Goal: Task Accomplishment & Management: Complete application form

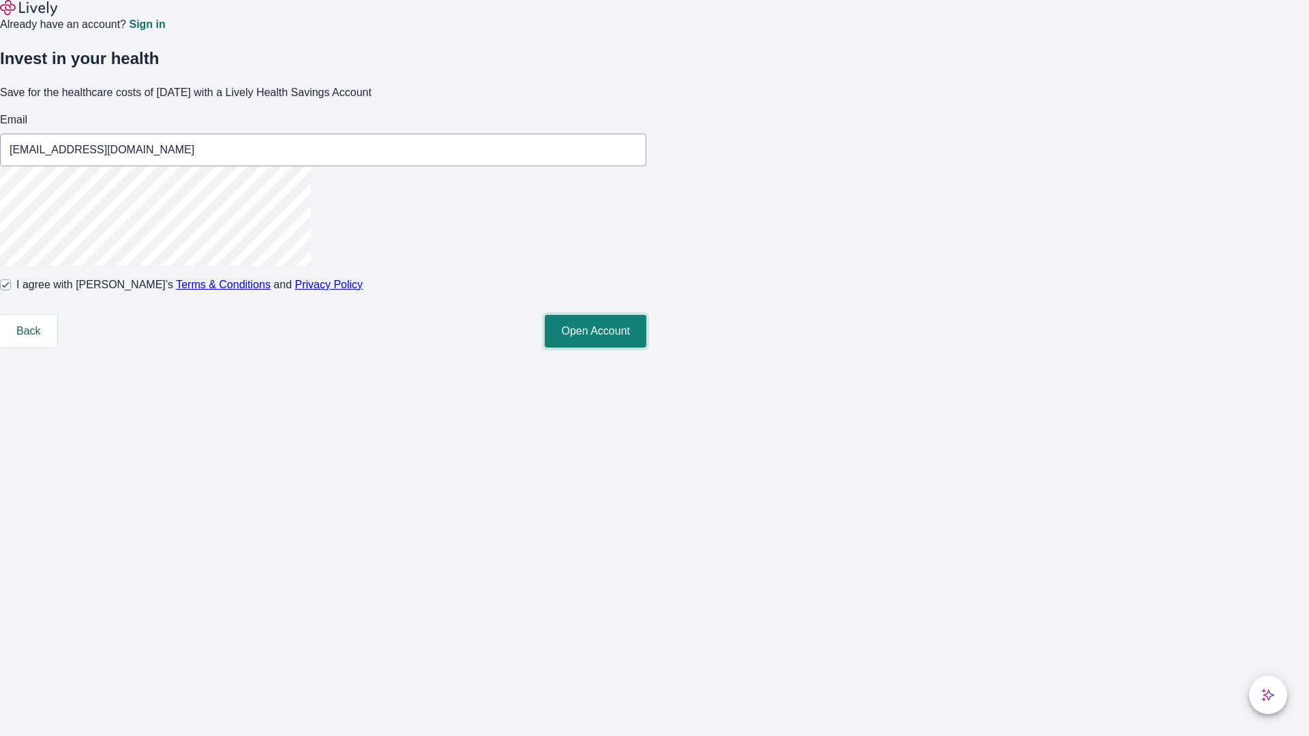
click at [646, 348] on button "Open Account" at bounding box center [596, 331] width 102 height 33
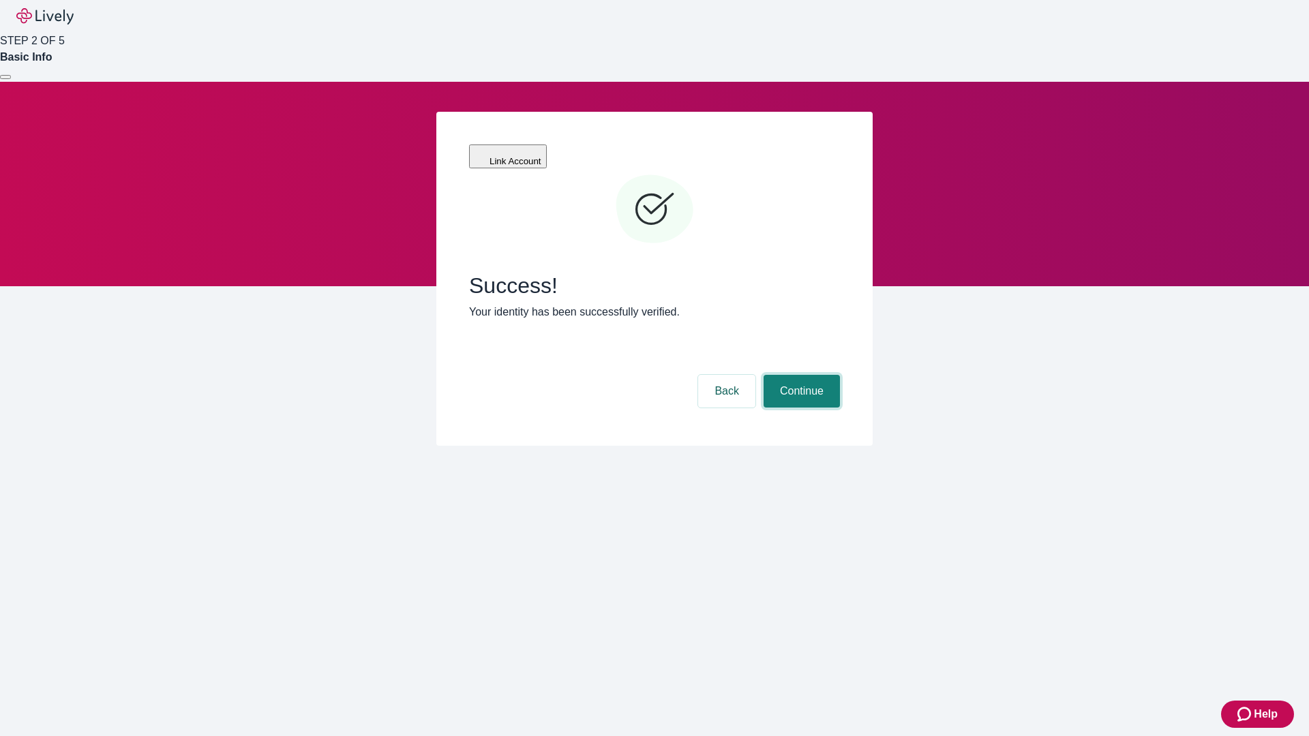
click at [800, 375] on button "Continue" at bounding box center [801, 391] width 76 height 33
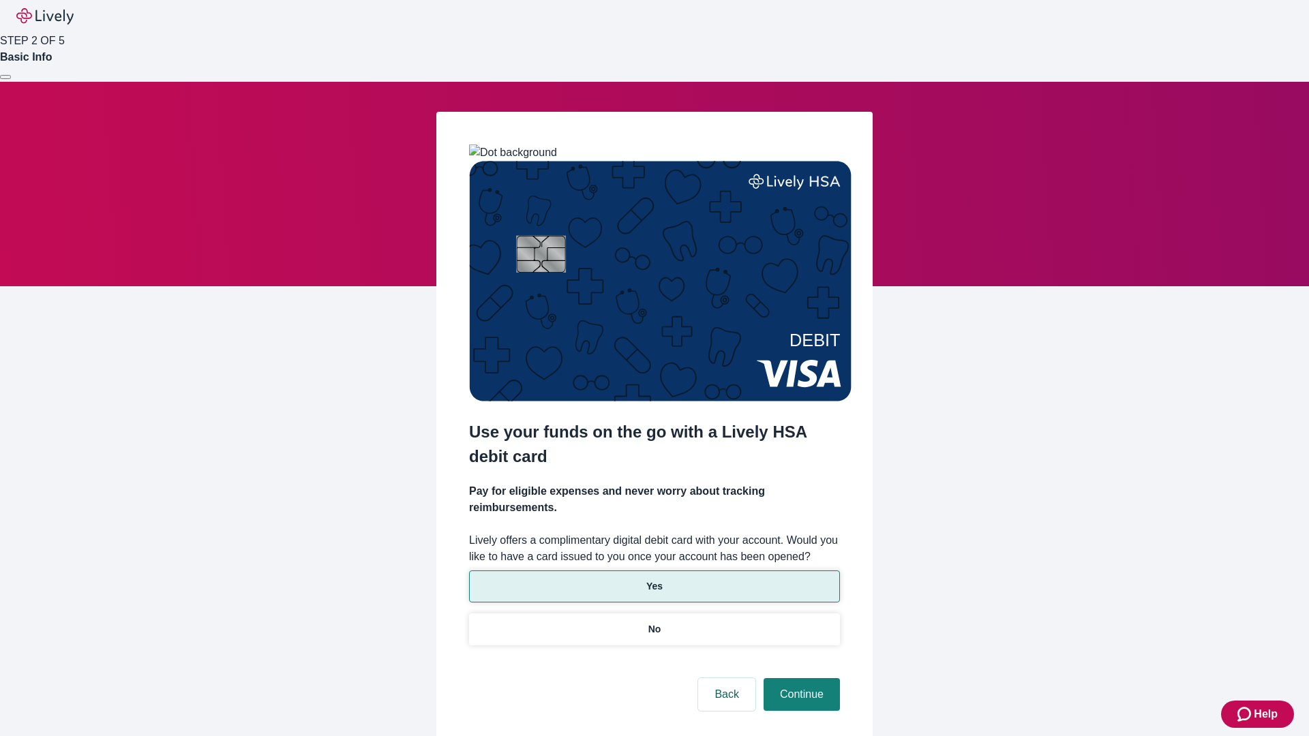
click at [654, 579] on p "Yes" at bounding box center [654, 586] width 16 height 14
click at [800, 678] on button "Continue" at bounding box center [801, 694] width 76 height 33
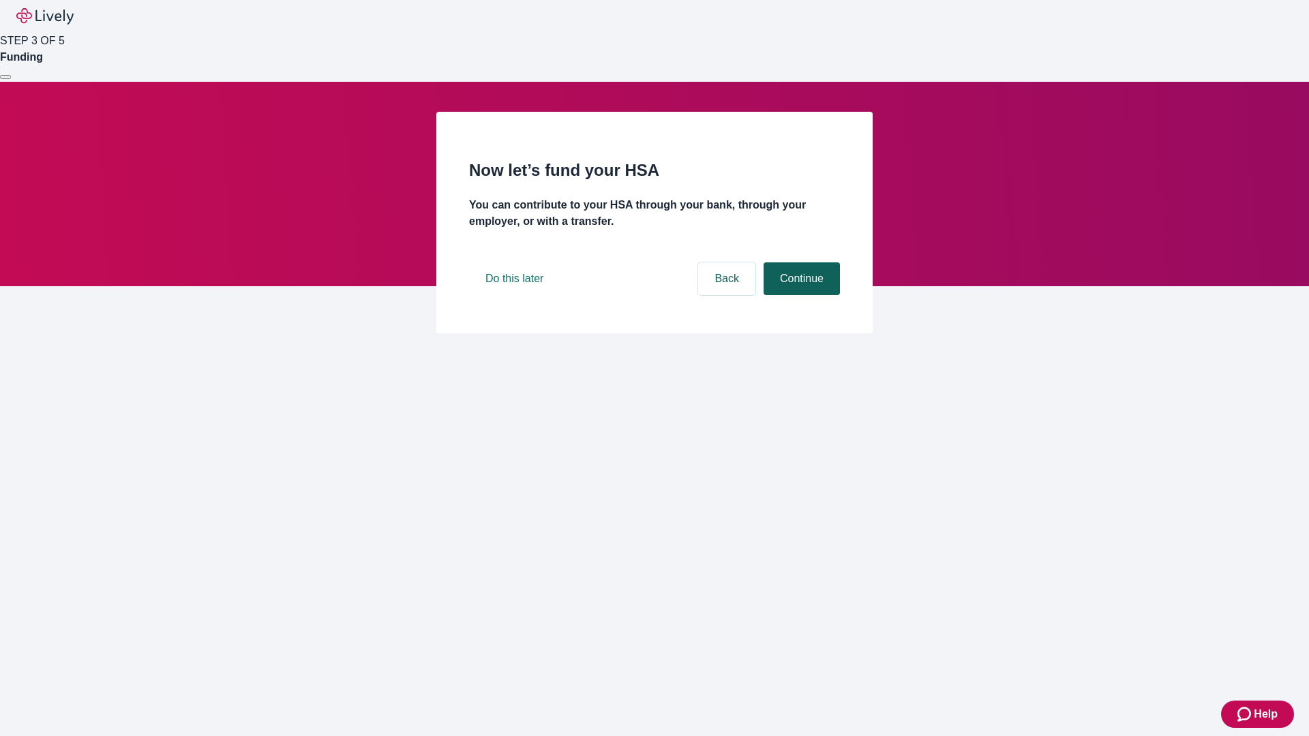
click at [800, 295] on button "Continue" at bounding box center [801, 278] width 76 height 33
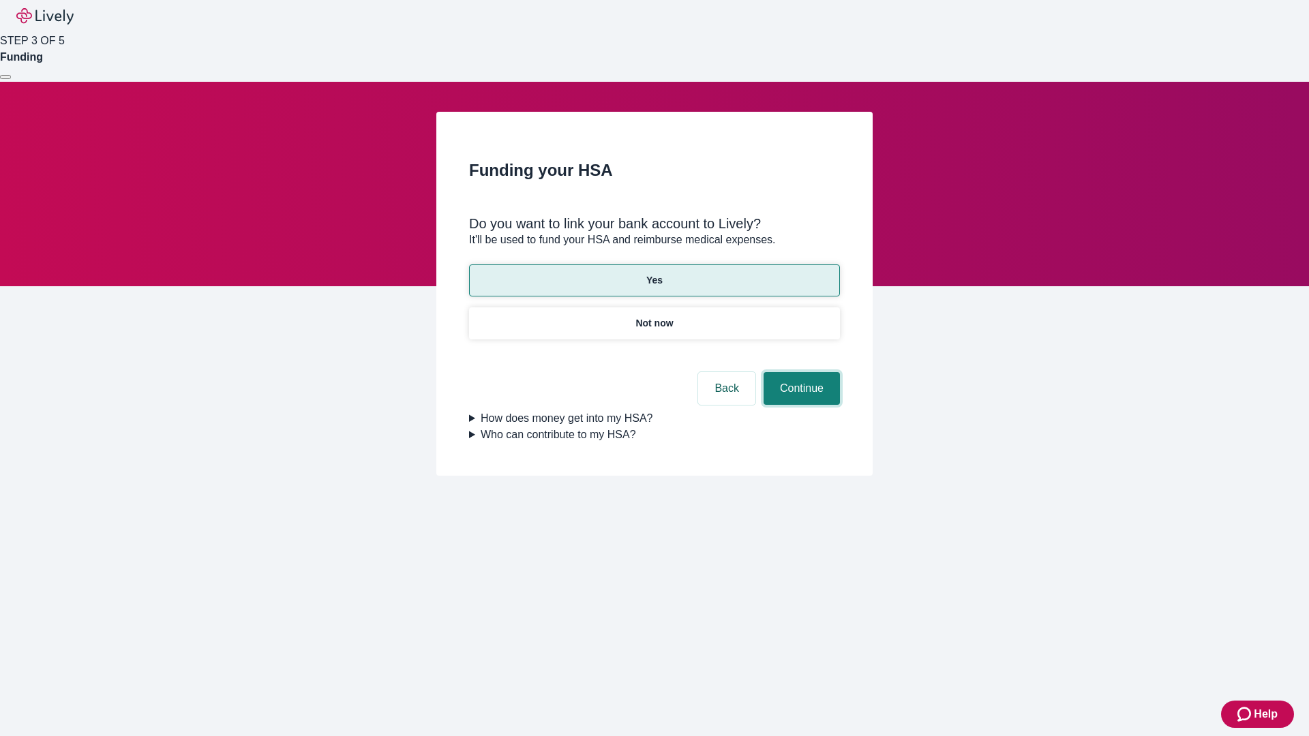
click at [800, 372] on button "Continue" at bounding box center [801, 388] width 76 height 33
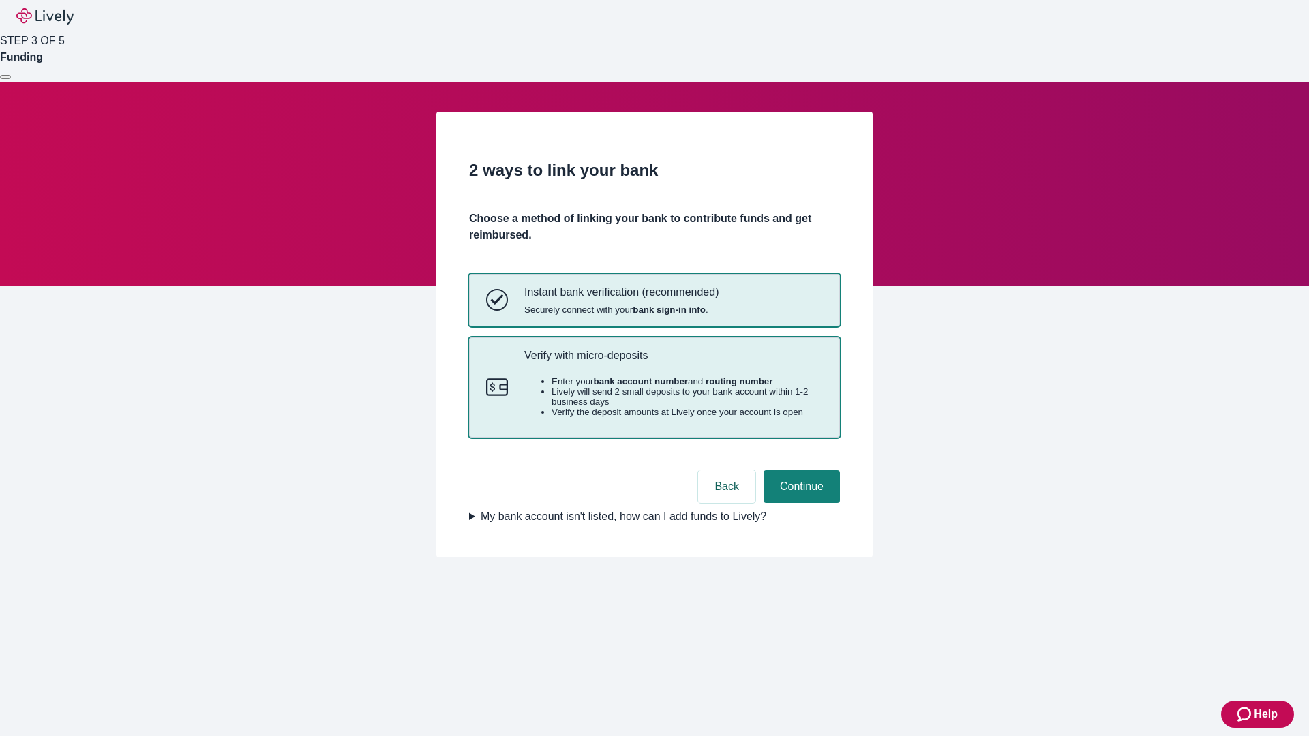
click at [673, 362] on p "Verify with micro-deposits" at bounding box center [673, 355] width 299 height 13
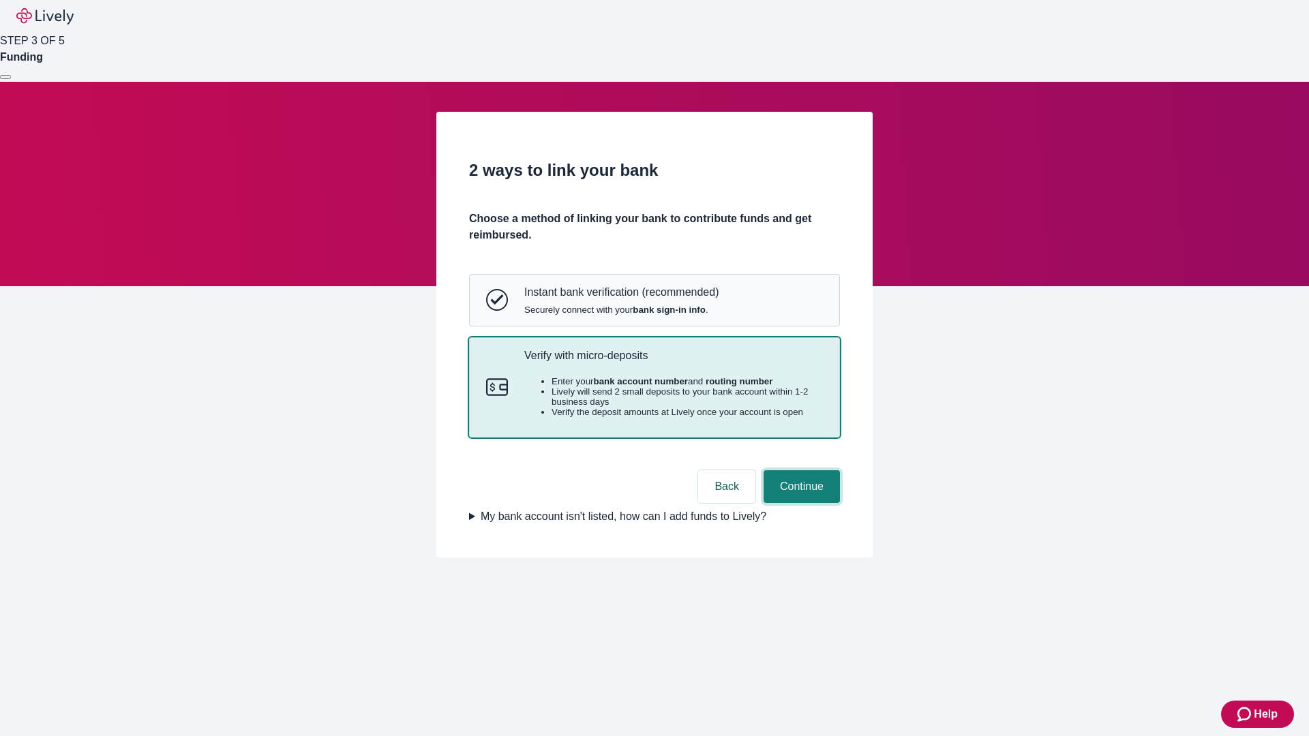
click at [800, 503] on button "Continue" at bounding box center [801, 486] width 76 height 33
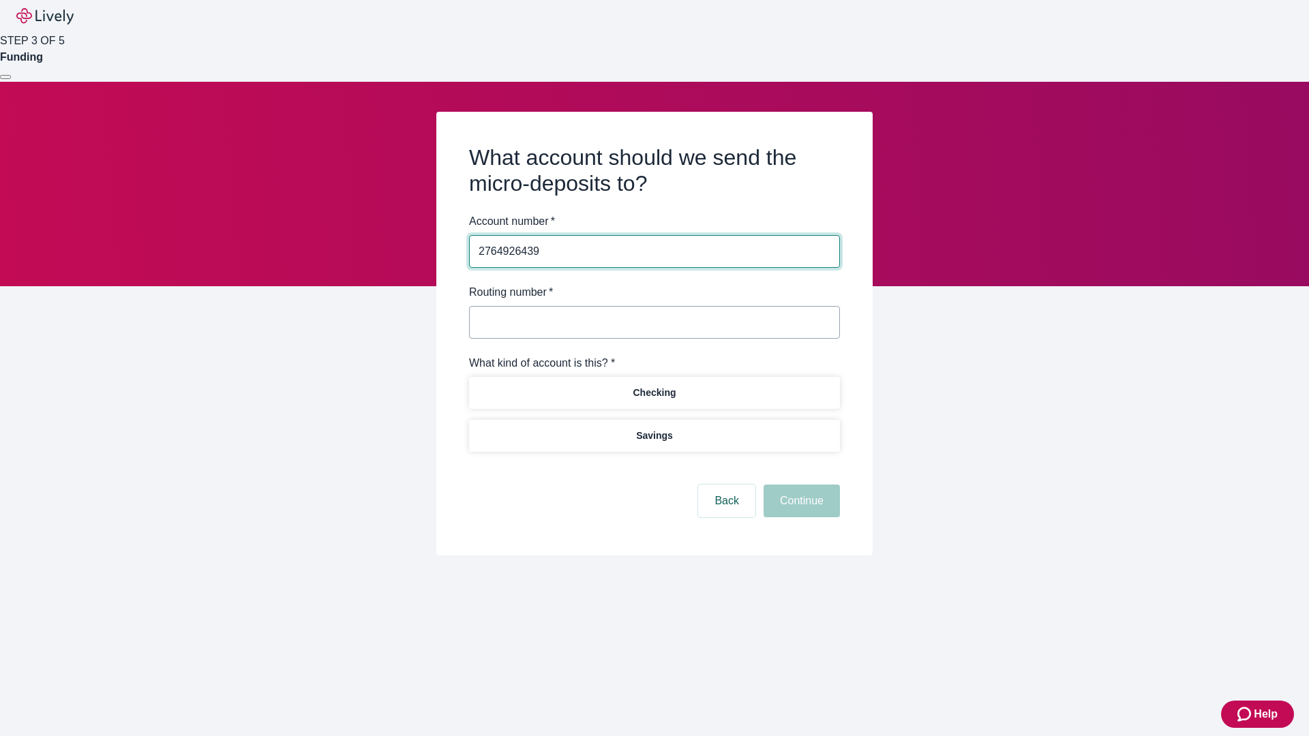
type input "2764926439"
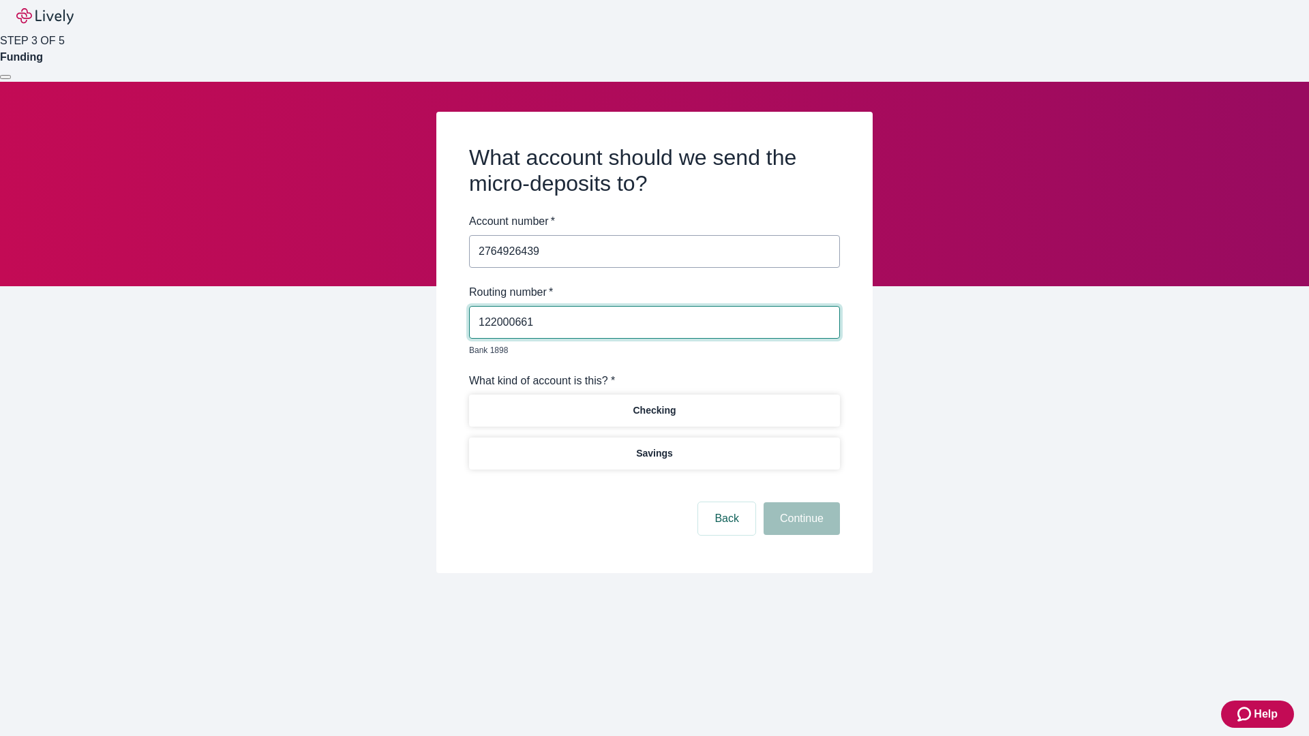
type input "122000661"
click at [654, 404] on p "Checking" at bounding box center [654, 411] width 43 height 14
click at [800, 503] on button "Continue" at bounding box center [801, 518] width 76 height 33
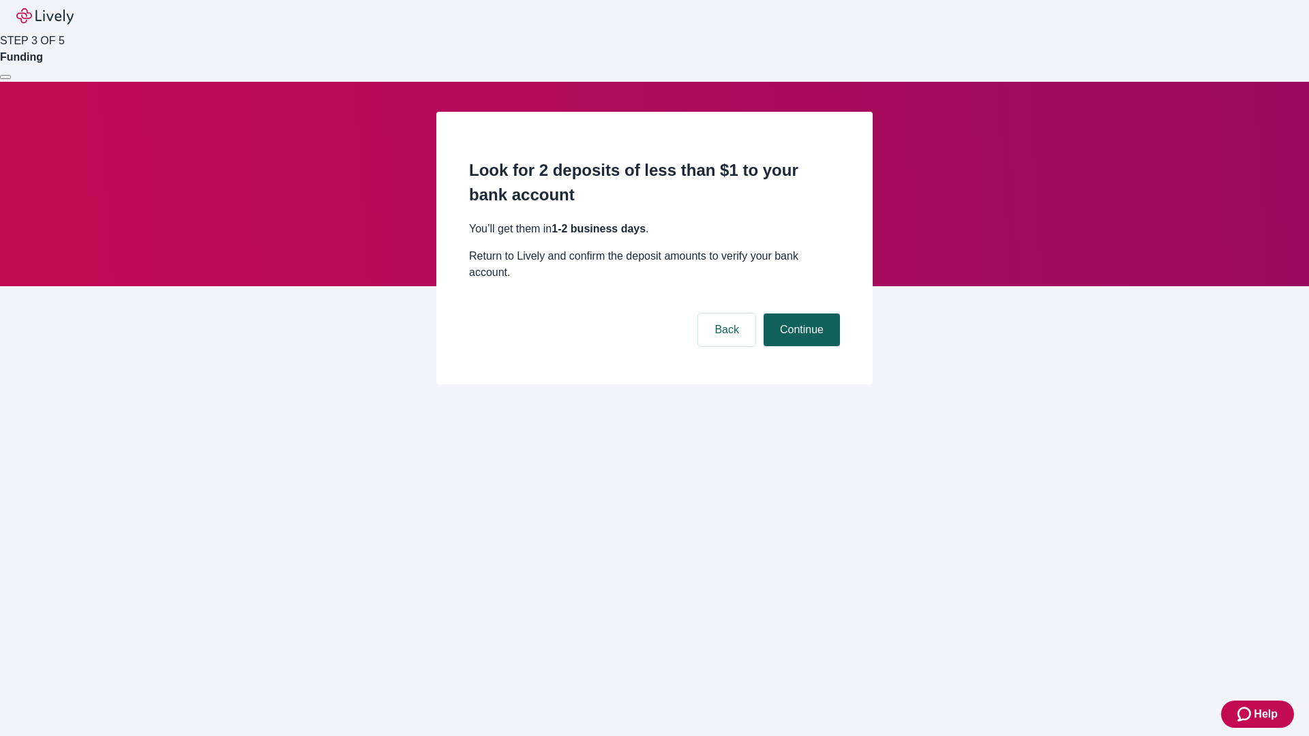
click at [800, 314] on button "Continue" at bounding box center [801, 330] width 76 height 33
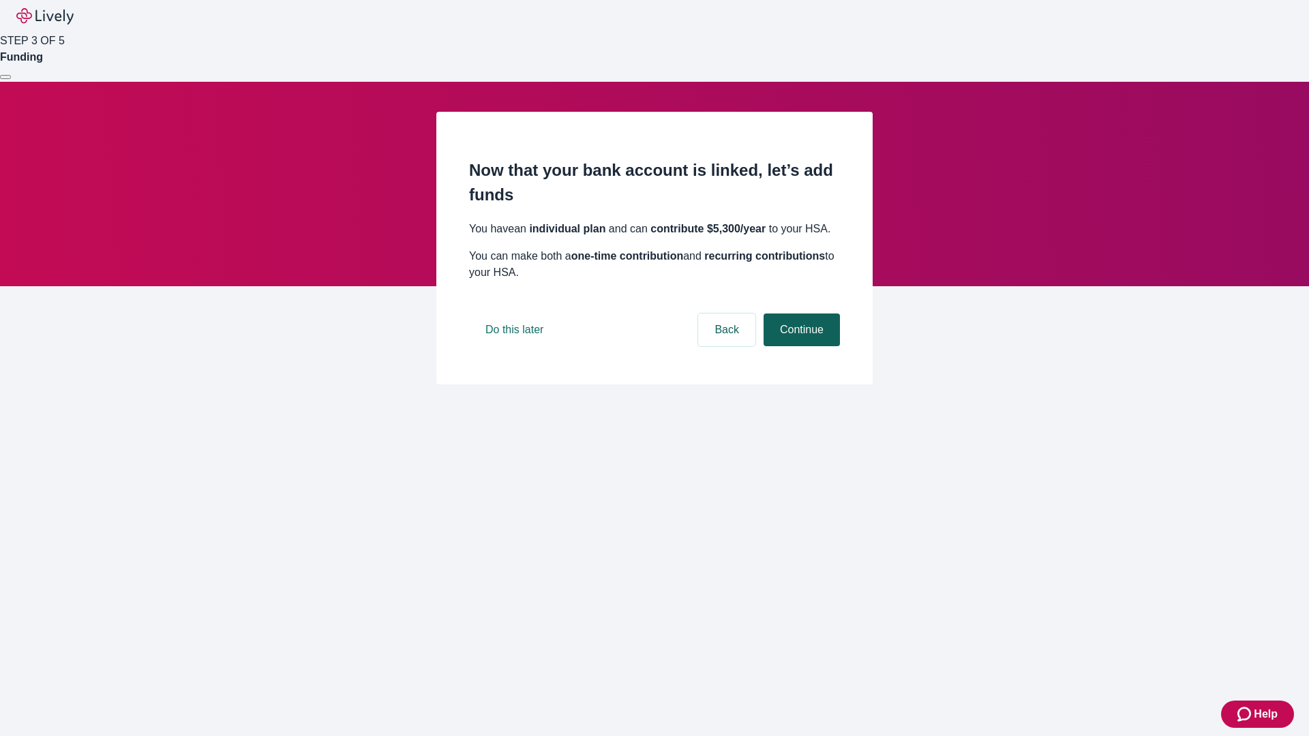
click at [800, 346] on button "Continue" at bounding box center [801, 330] width 76 height 33
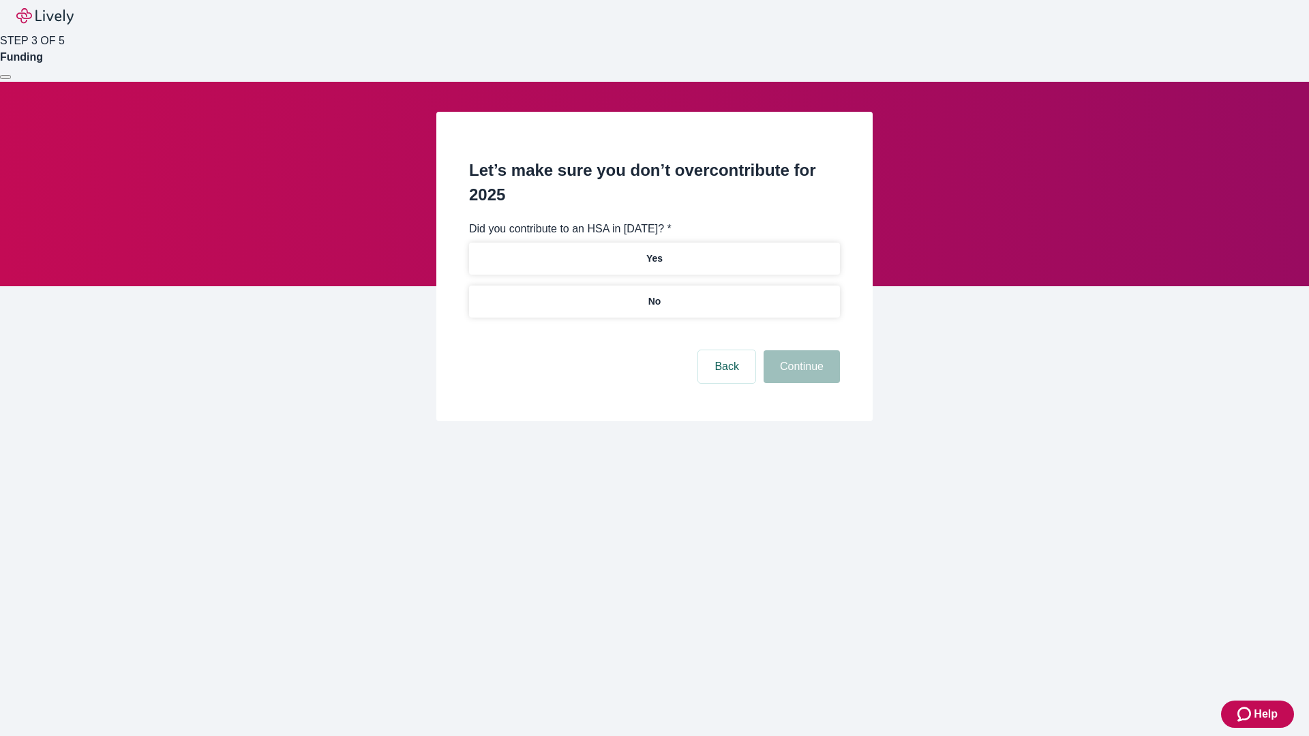
click at [654, 294] on p "No" at bounding box center [654, 301] width 13 height 14
click at [800, 350] on button "Continue" at bounding box center [801, 366] width 76 height 33
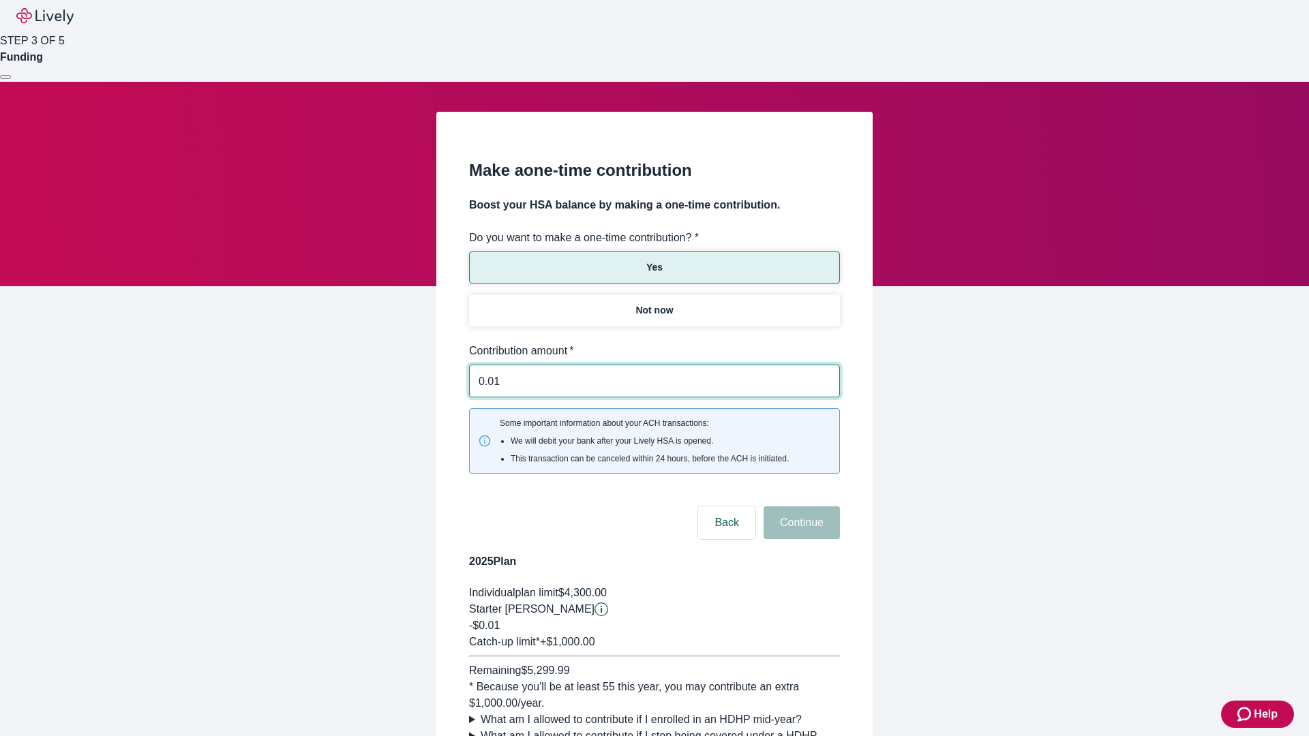
type input "0.01"
click at [800, 506] on button "Continue" at bounding box center [801, 522] width 76 height 33
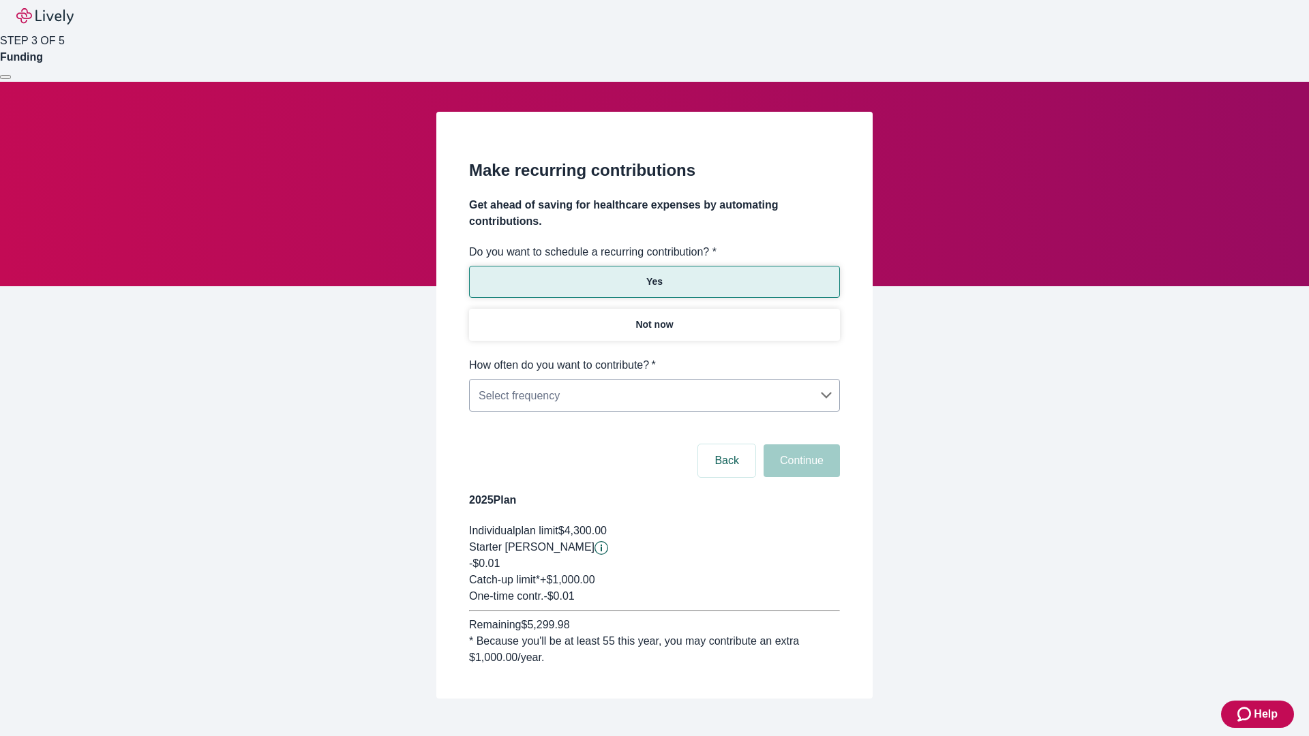
click at [654, 357] on body "Help STEP 3 OF 5 Funding Make recurring contributions Get ahead of saving for h…" at bounding box center [654, 382] width 1309 height 764
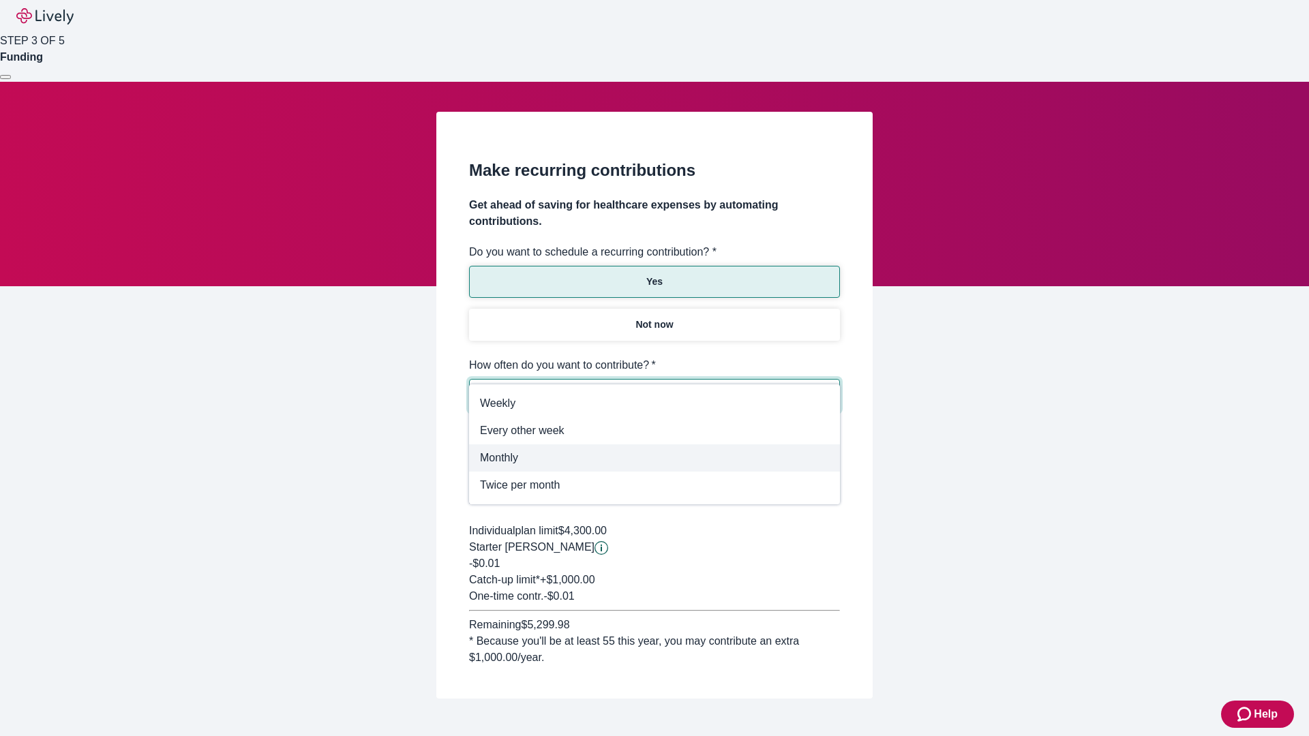
click at [654, 458] on span "Monthly" at bounding box center [654, 458] width 349 height 16
type input "Monthly"
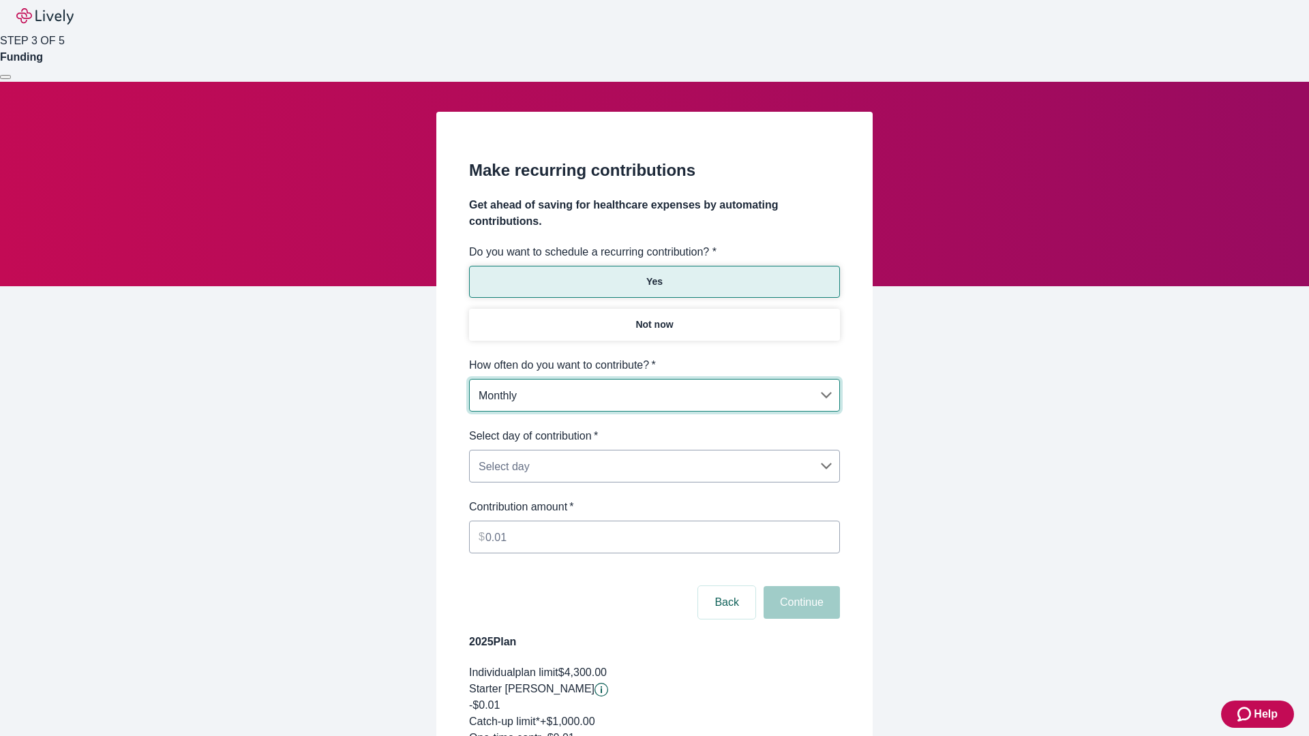
click at [654, 428] on body "Help STEP 3 OF 5 Funding Make recurring contributions Get ahead of saving for h…" at bounding box center [654, 453] width 1309 height 906
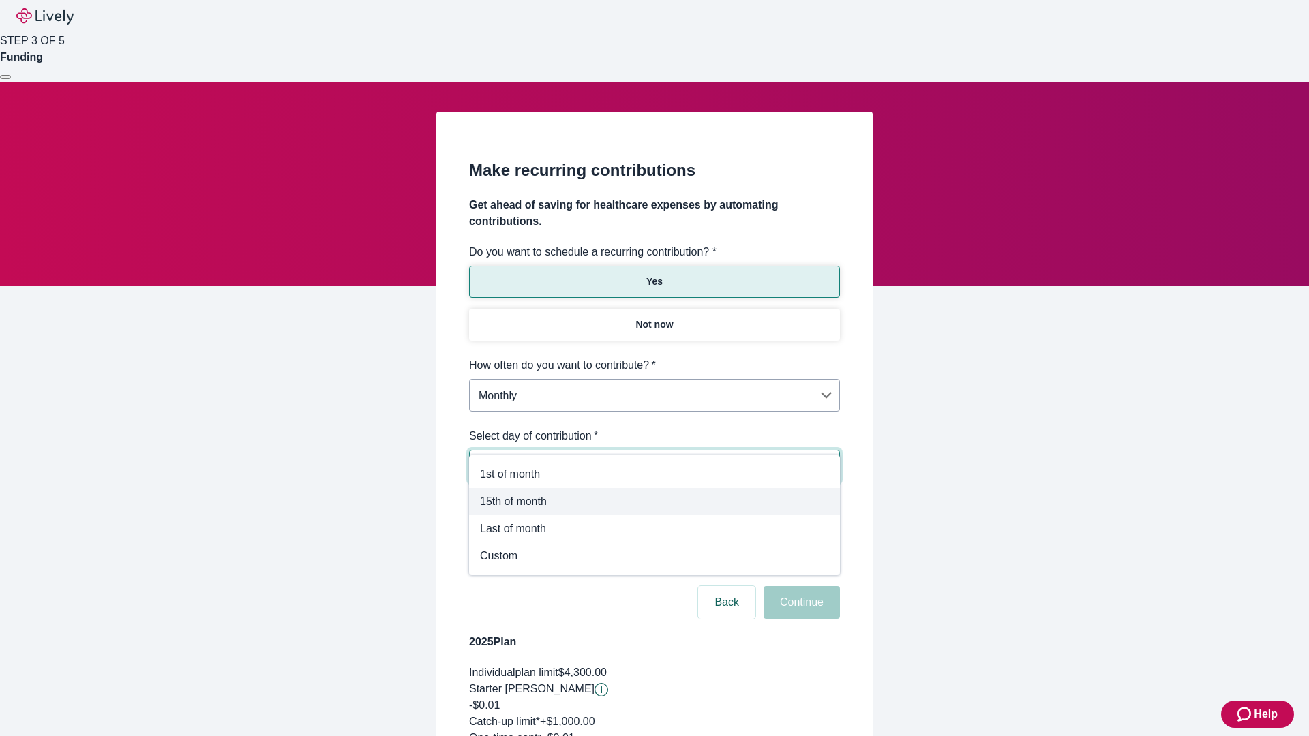
click at [654, 502] on span "15th of month" at bounding box center [654, 502] width 349 height 16
type input "Monthly15th"
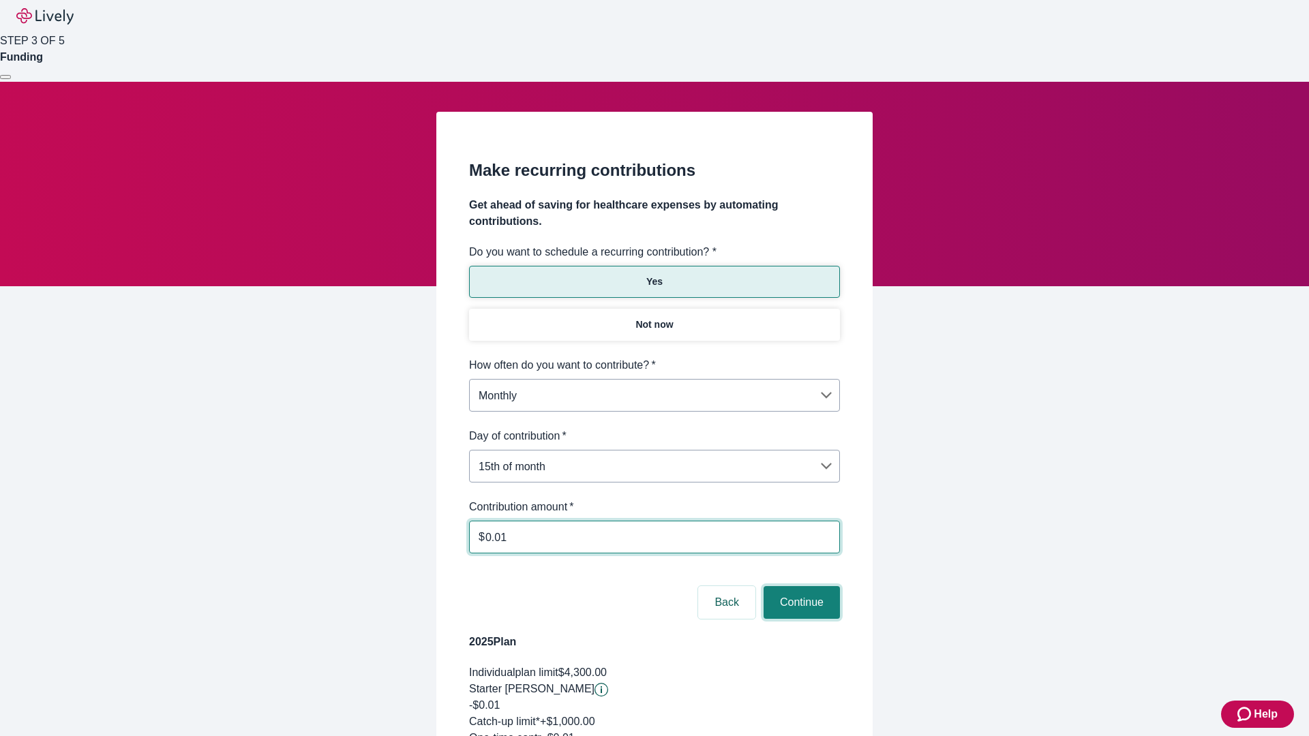
click at [800, 586] on button "Continue" at bounding box center [801, 602] width 76 height 33
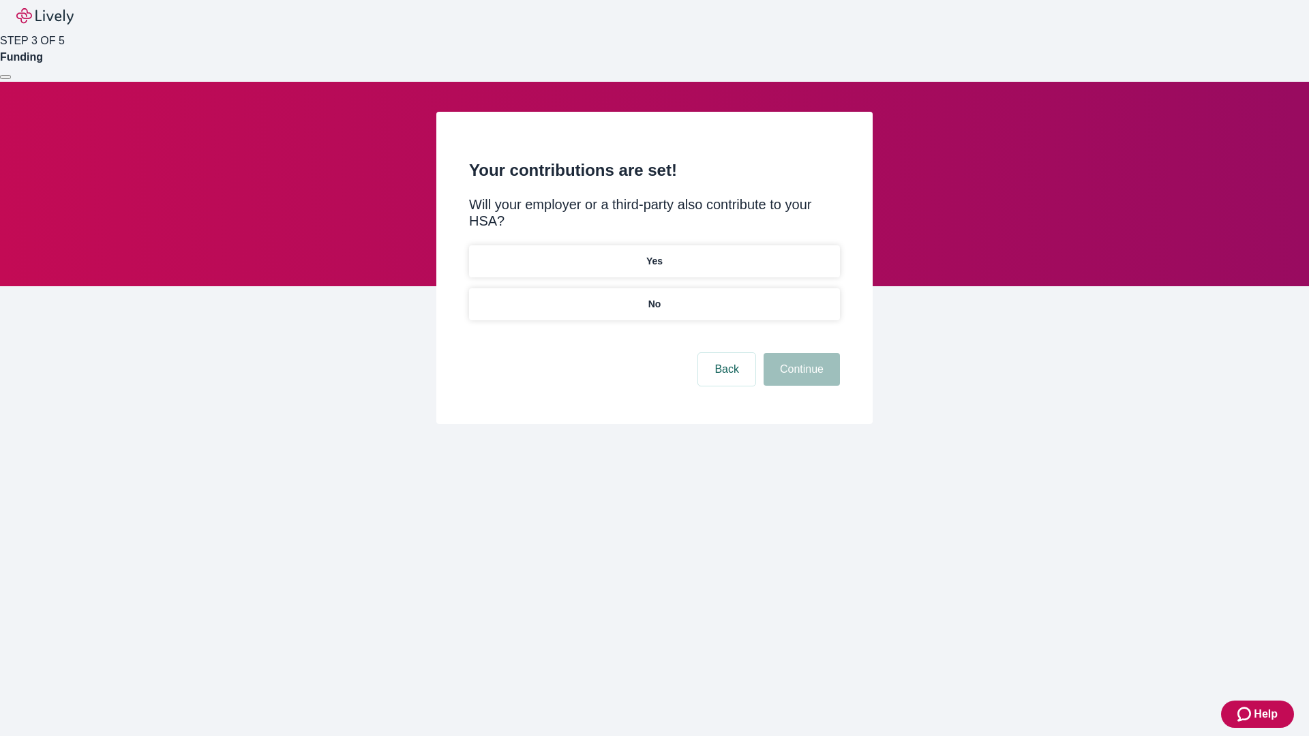
click at [654, 254] on p "Yes" at bounding box center [654, 261] width 16 height 14
click at [800, 353] on button "Continue" at bounding box center [801, 369] width 76 height 33
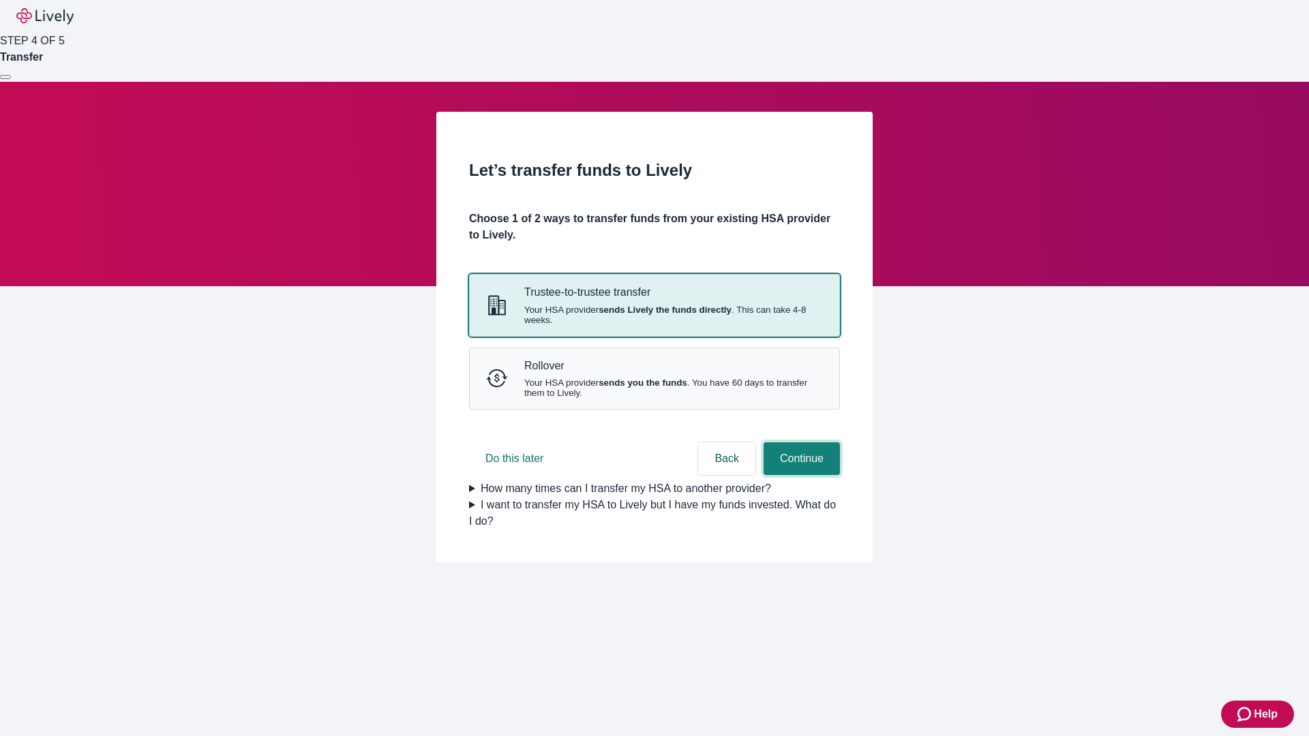
click at [800, 475] on button "Continue" at bounding box center [801, 458] width 76 height 33
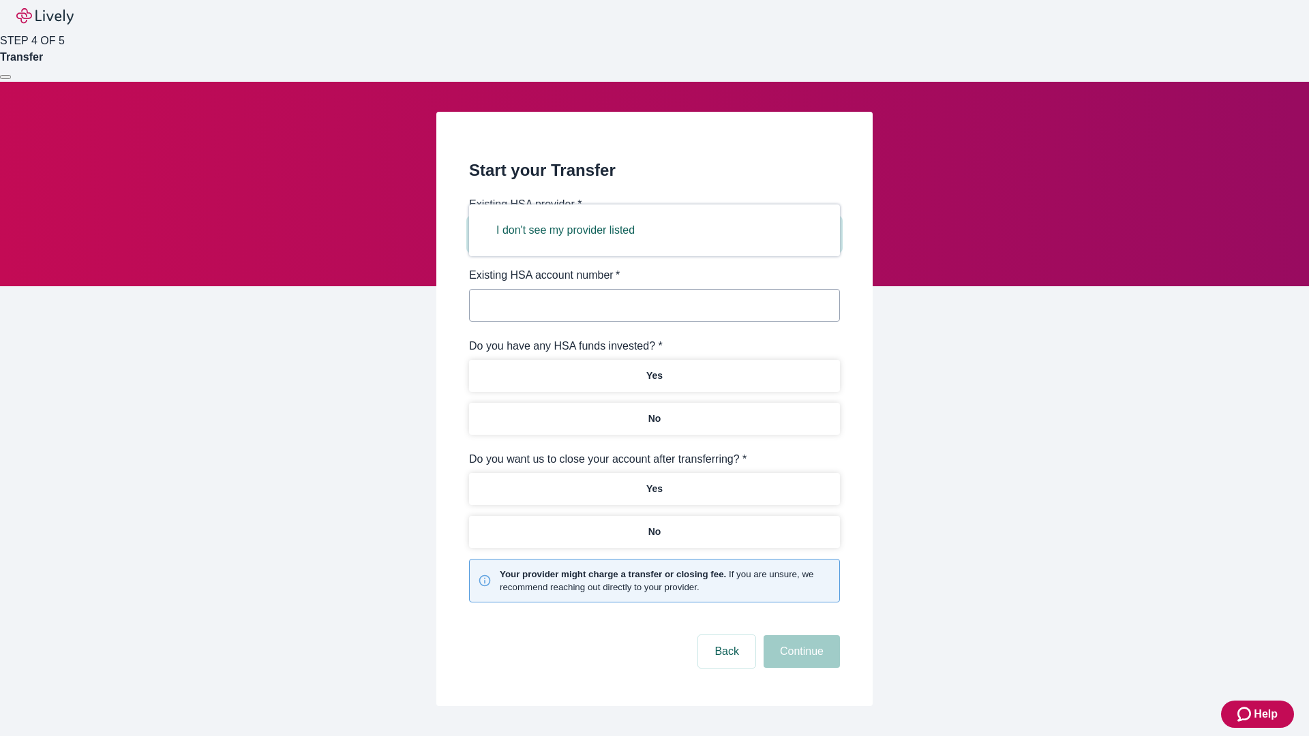
click at [570, 230] on button "I don't see my provider listed" at bounding box center [565, 230] width 171 height 33
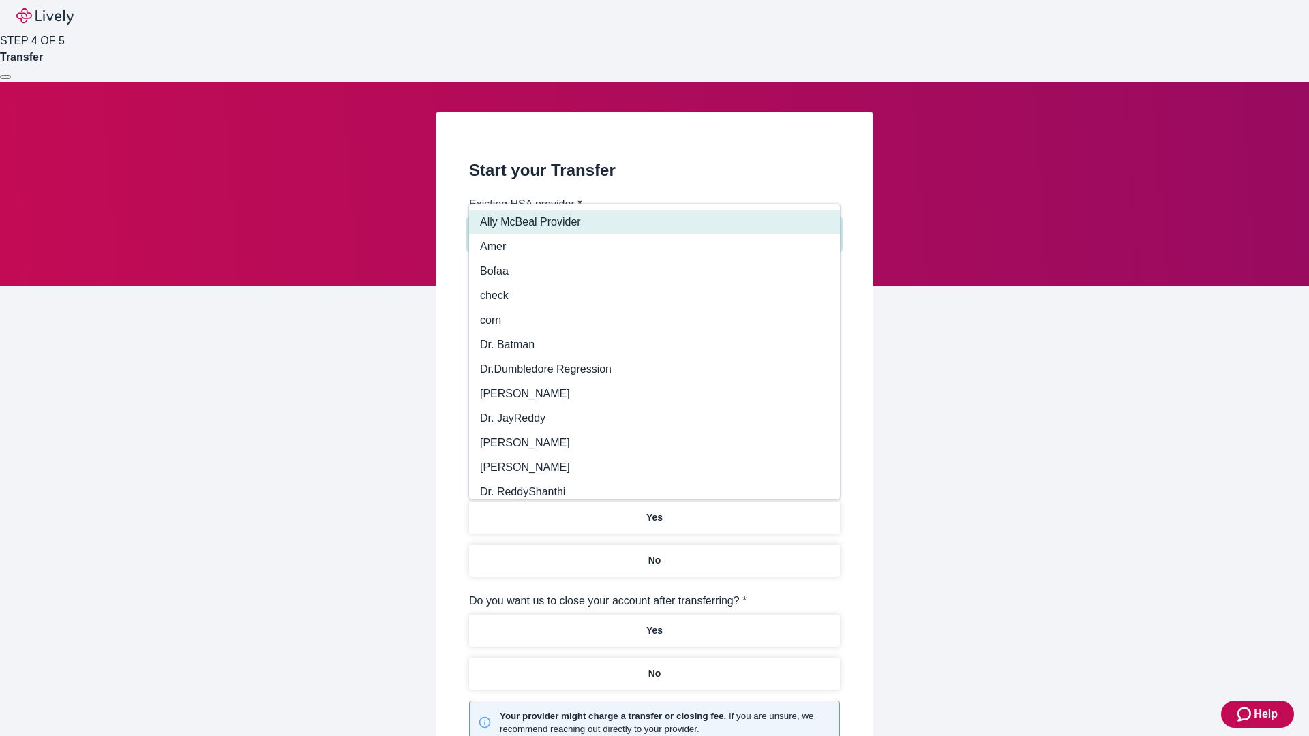
type input "Other"
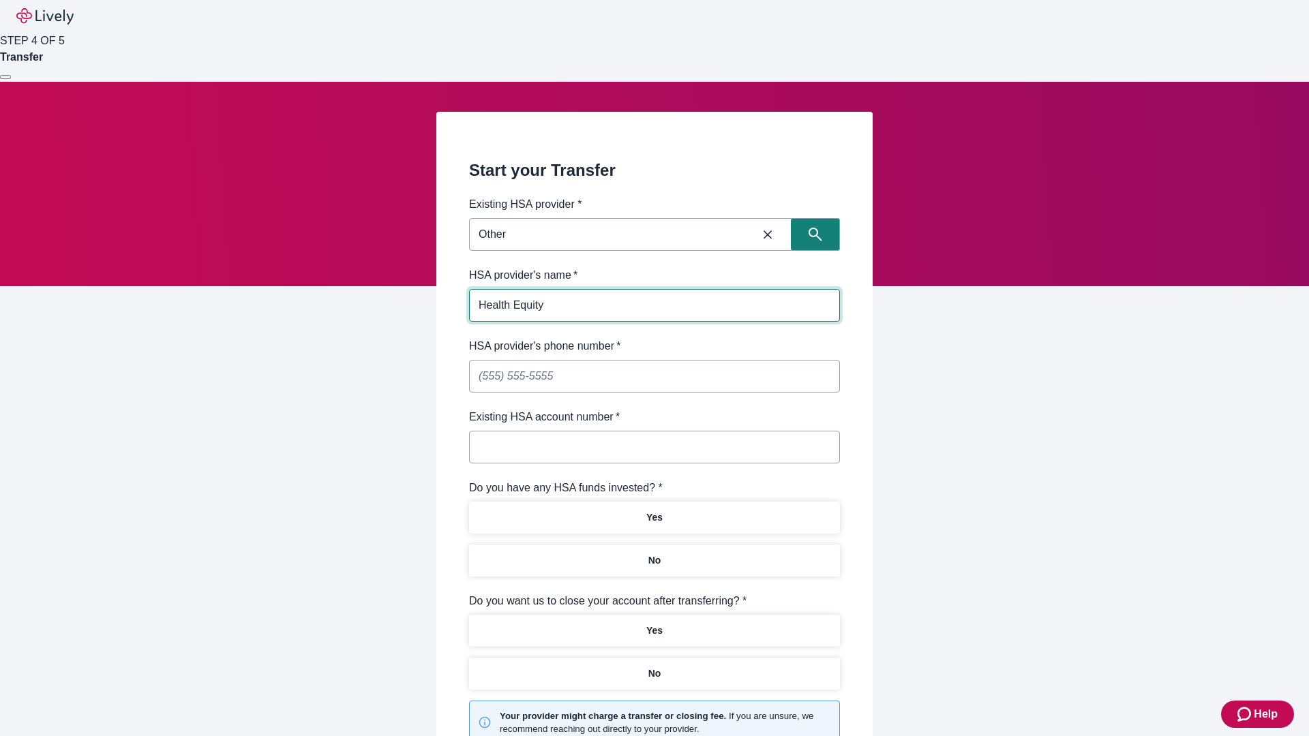
type input "Health Equity"
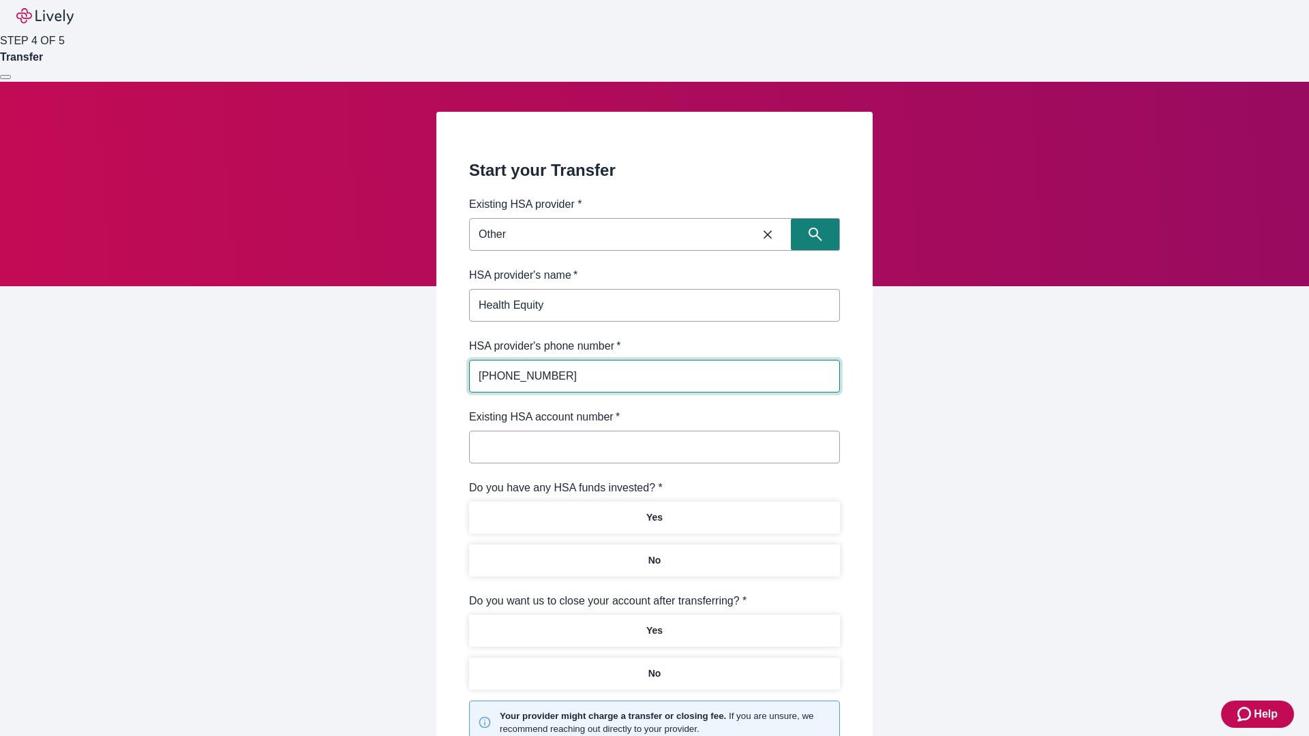
type input "[PHONE_NUMBER]"
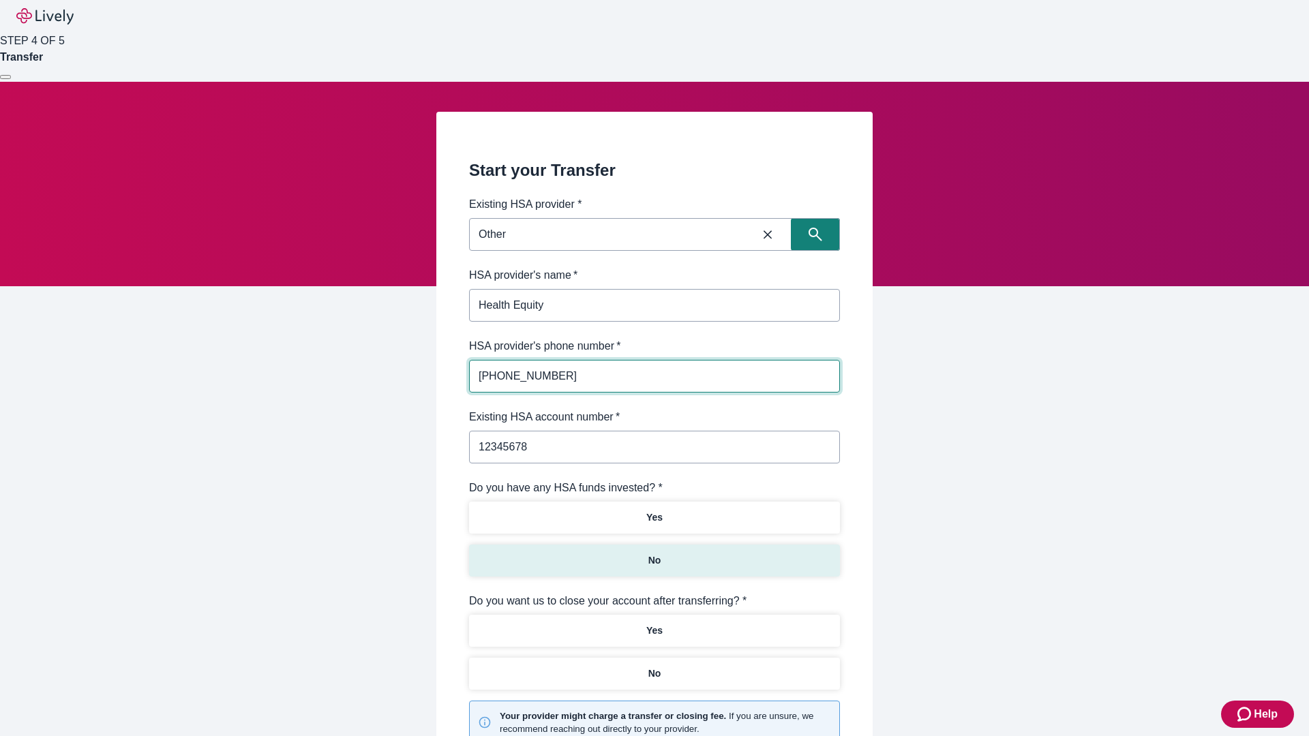
type input "12345678"
click at [654, 554] on p "No" at bounding box center [654, 561] width 13 height 14
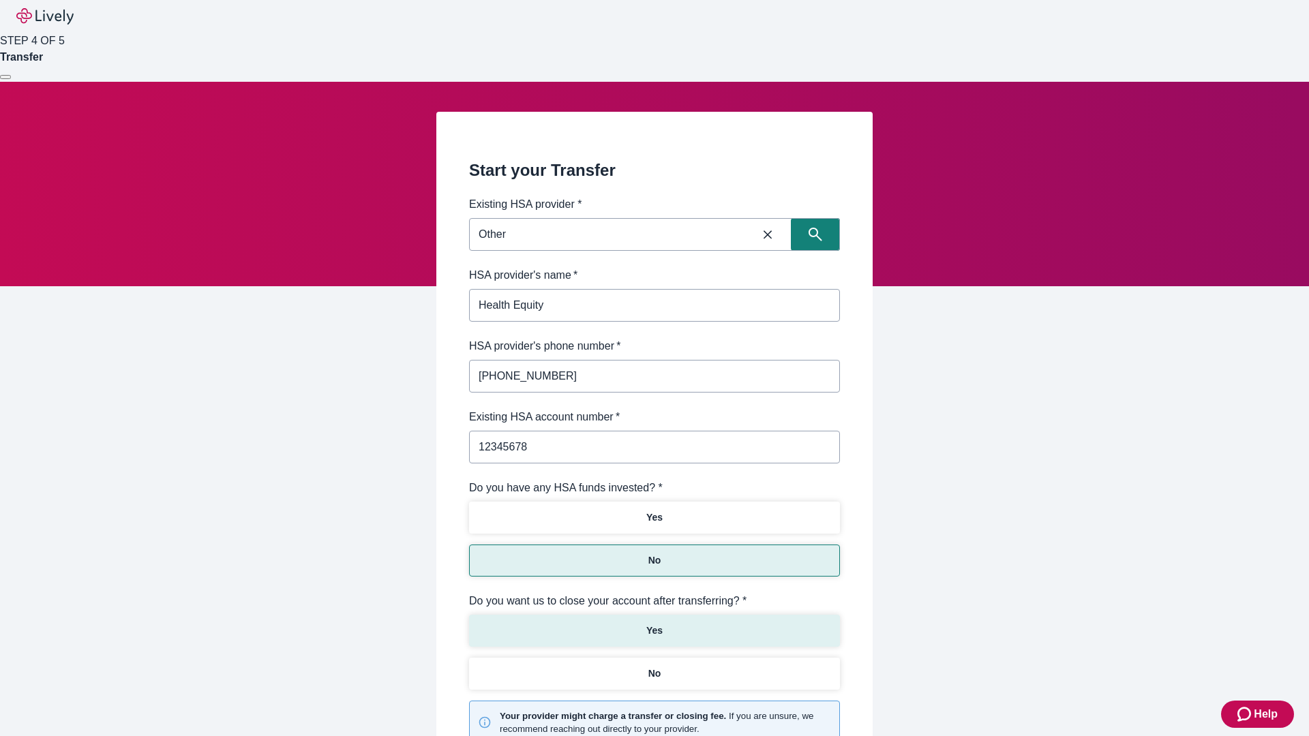
click at [654, 624] on p "Yes" at bounding box center [654, 631] width 16 height 14
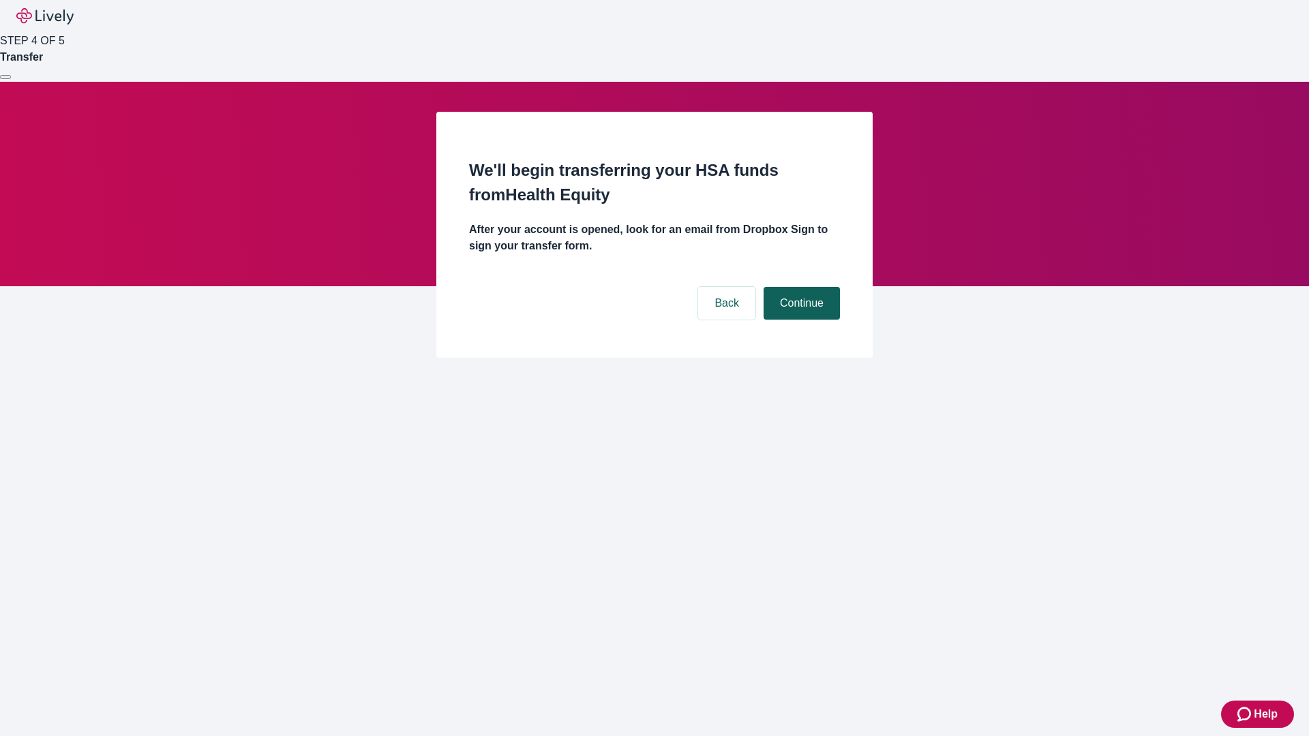
click at [800, 287] on button "Continue" at bounding box center [801, 303] width 76 height 33
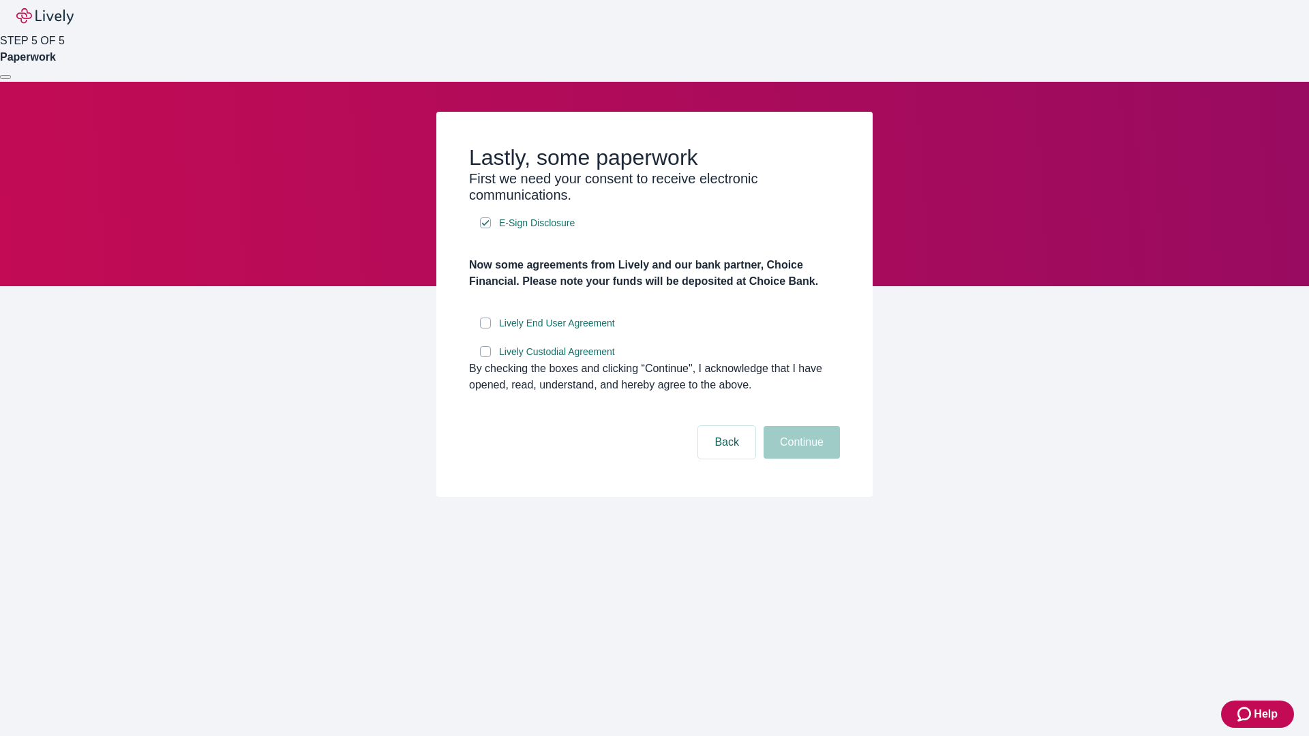
click at [485, 329] on input "Lively End User Agreement" at bounding box center [485, 323] width 11 height 11
checkbox input "true"
click at [485, 357] on input "Lively Custodial Agreement" at bounding box center [485, 351] width 11 height 11
checkbox input "true"
click at [800, 459] on button "Continue" at bounding box center [801, 442] width 76 height 33
